Goal: Task Accomplishment & Management: Complete application form

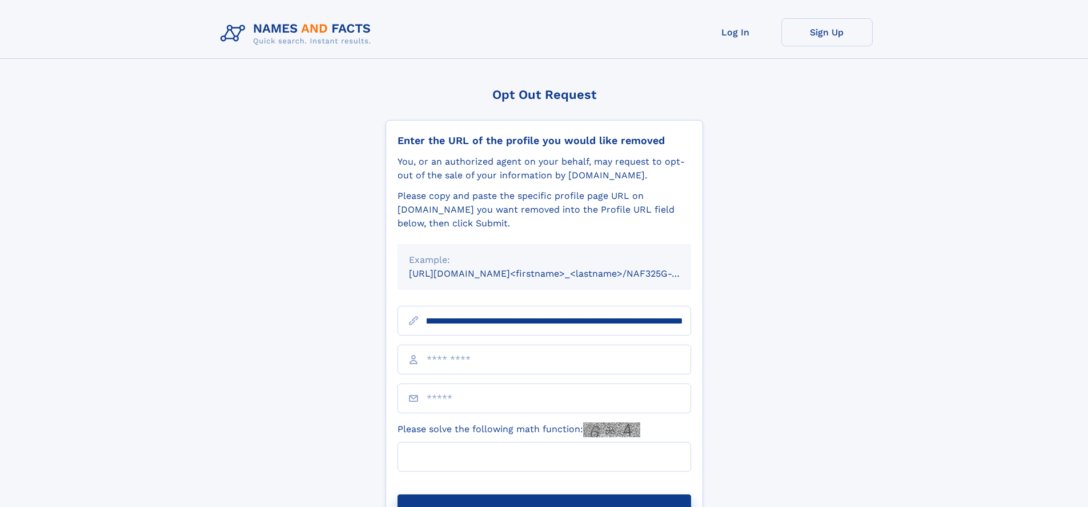
scroll to position [0, 132]
type input "**********"
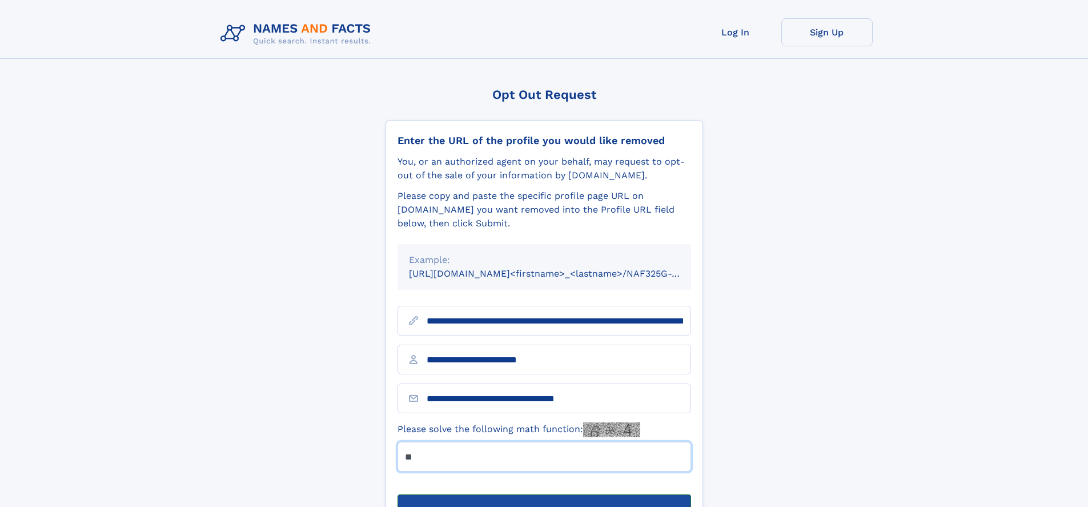
type input "**"
click at [544, 494] on button "Submit Opt Out Request" at bounding box center [544, 512] width 294 height 37
